Goal: Information Seeking & Learning: Learn about a topic

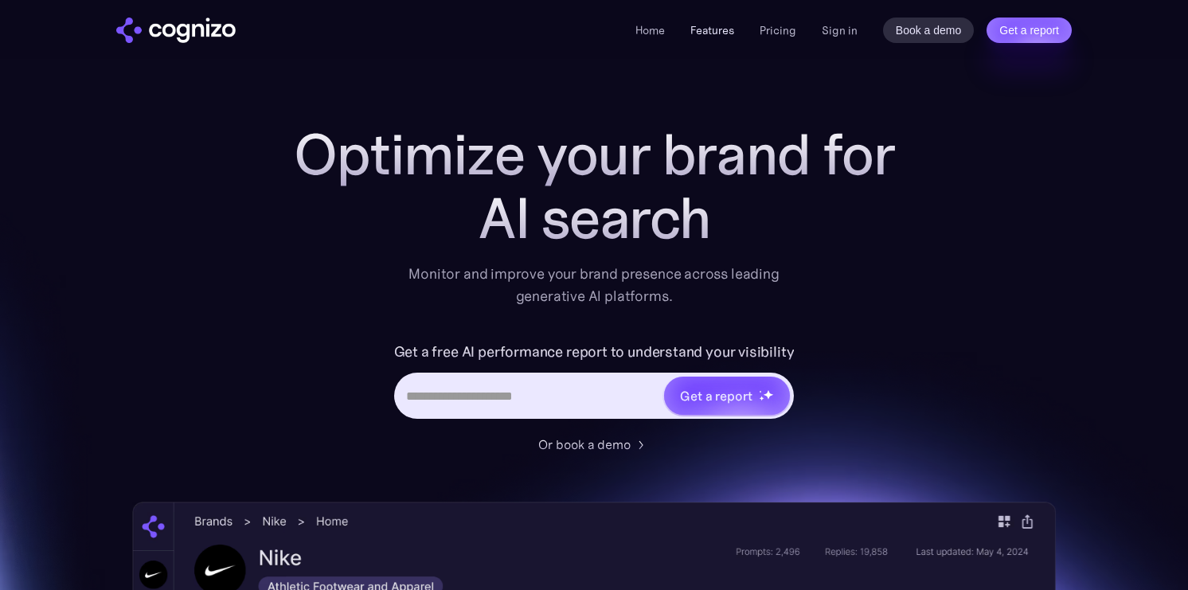
click at [727, 26] on link "Features" at bounding box center [712, 30] width 44 height 14
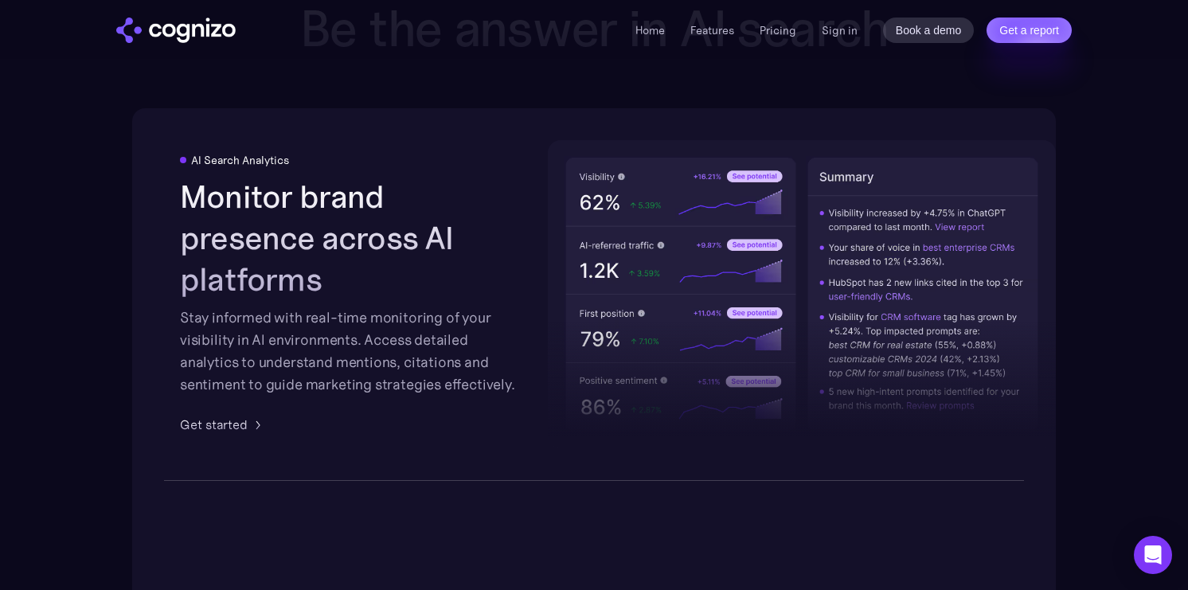
scroll to position [2505, 0]
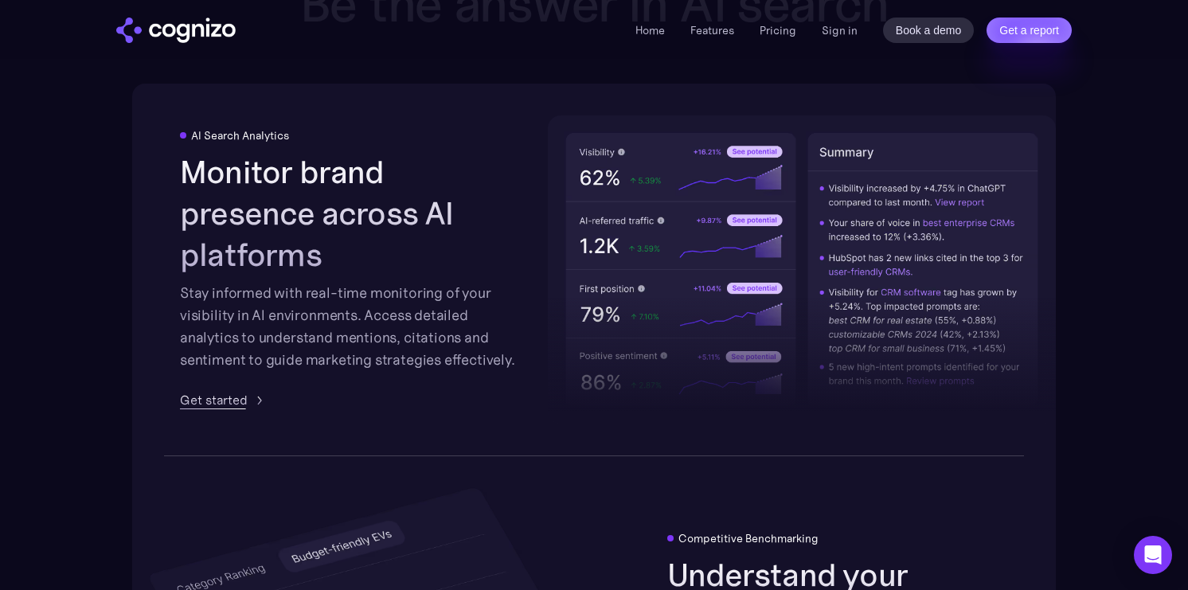
click at [213, 390] on div "Get started" at bounding box center [214, 399] width 68 height 19
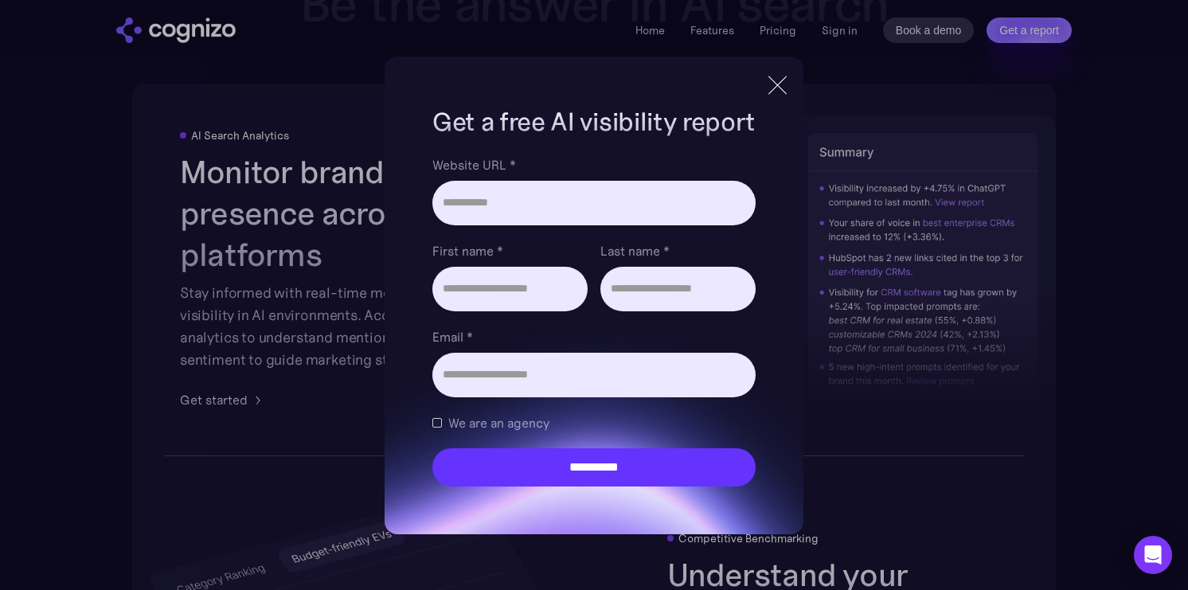
click at [288, 280] on div "**********" at bounding box center [594, 295] width 1188 height 590
click at [778, 88] on div at bounding box center [777, 84] width 1 height 25
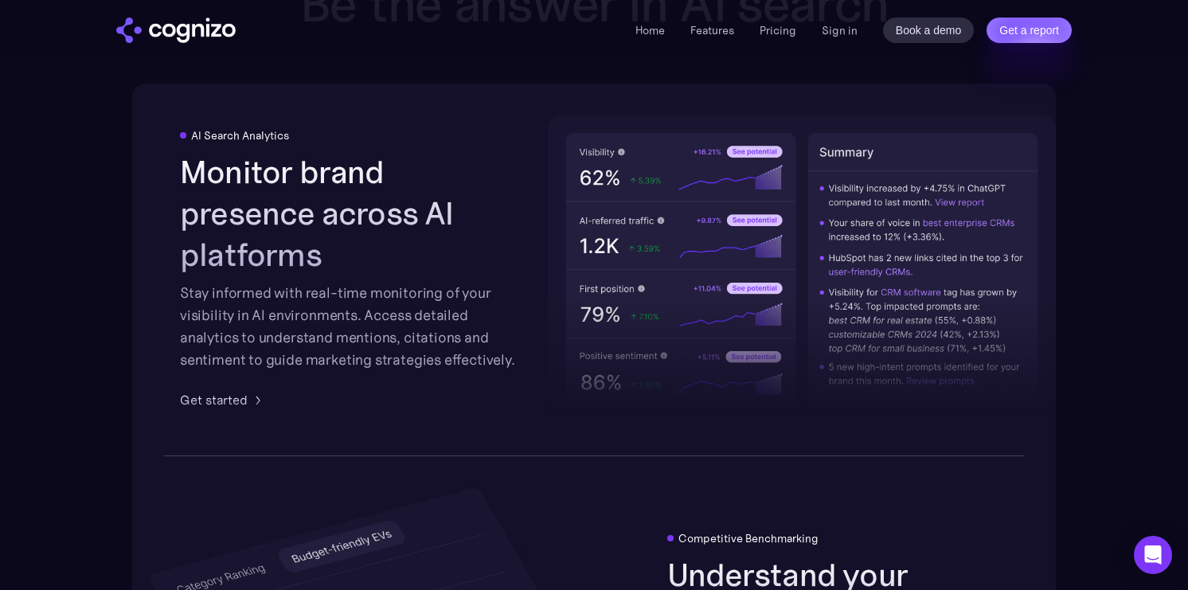
click at [852, 197] on div at bounding box center [802, 306] width 508 height 234
click at [774, 50] on div "Home Features Pricing Book a demo Get a report Sign in Book a demo Get a report" at bounding box center [594, 29] width 1146 height 59
click at [780, 41] on div "Home Features Pricing Book a demo Get a report Sign in Book a demo Get a report" at bounding box center [853, 30] width 436 height 25
click at [780, 39] on li "Pricing" at bounding box center [777, 30] width 37 height 19
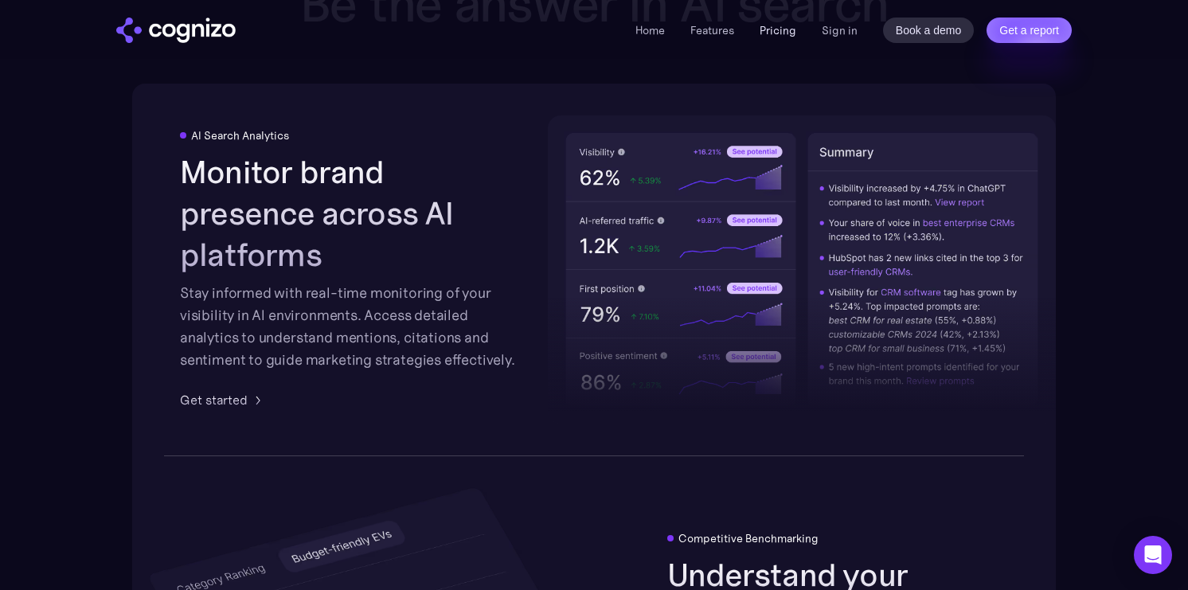
click at [780, 34] on link "Pricing" at bounding box center [777, 30] width 37 height 14
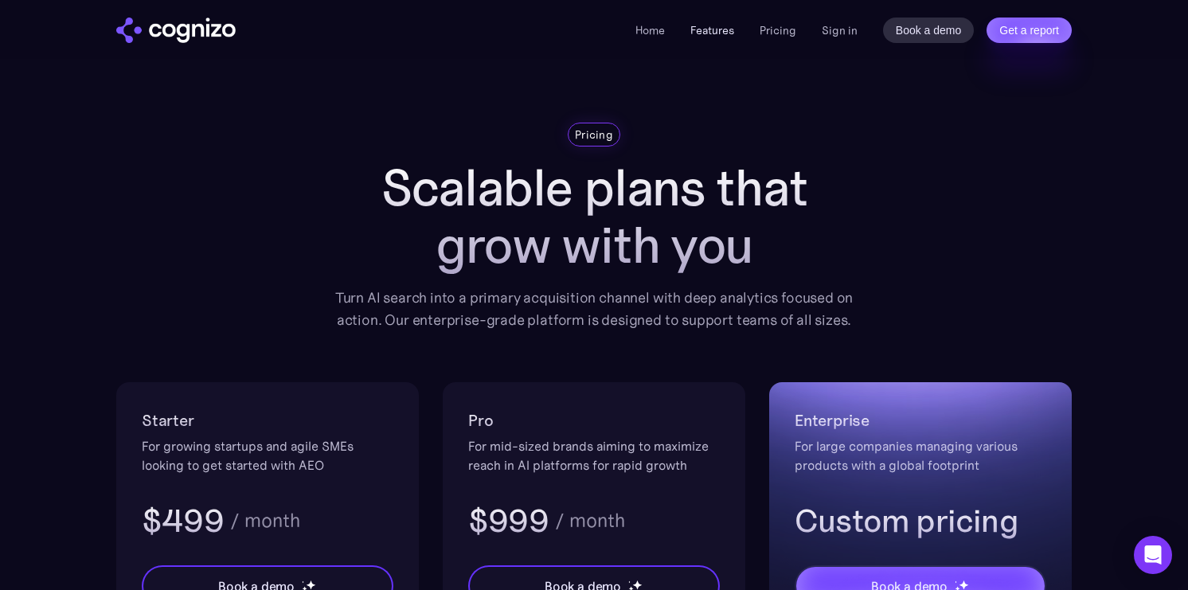
click at [704, 28] on link "Features" at bounding box center [712, 30] width 44 height 14
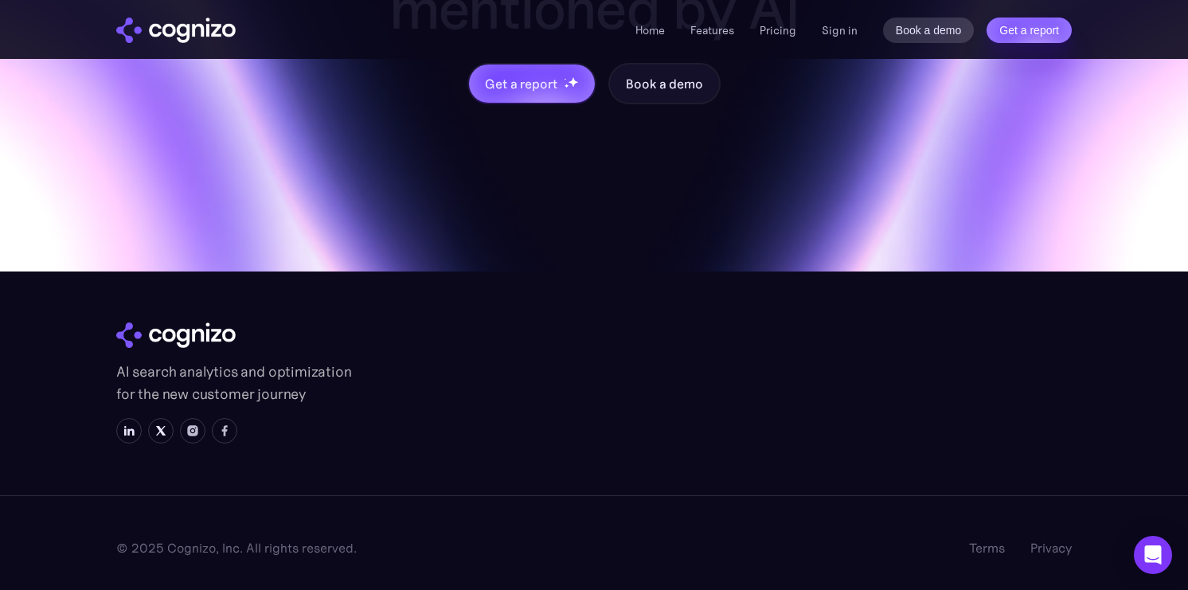
scroll to position [6422, 0]
